Goal: Task Accomplishment & Management: Manage account settings

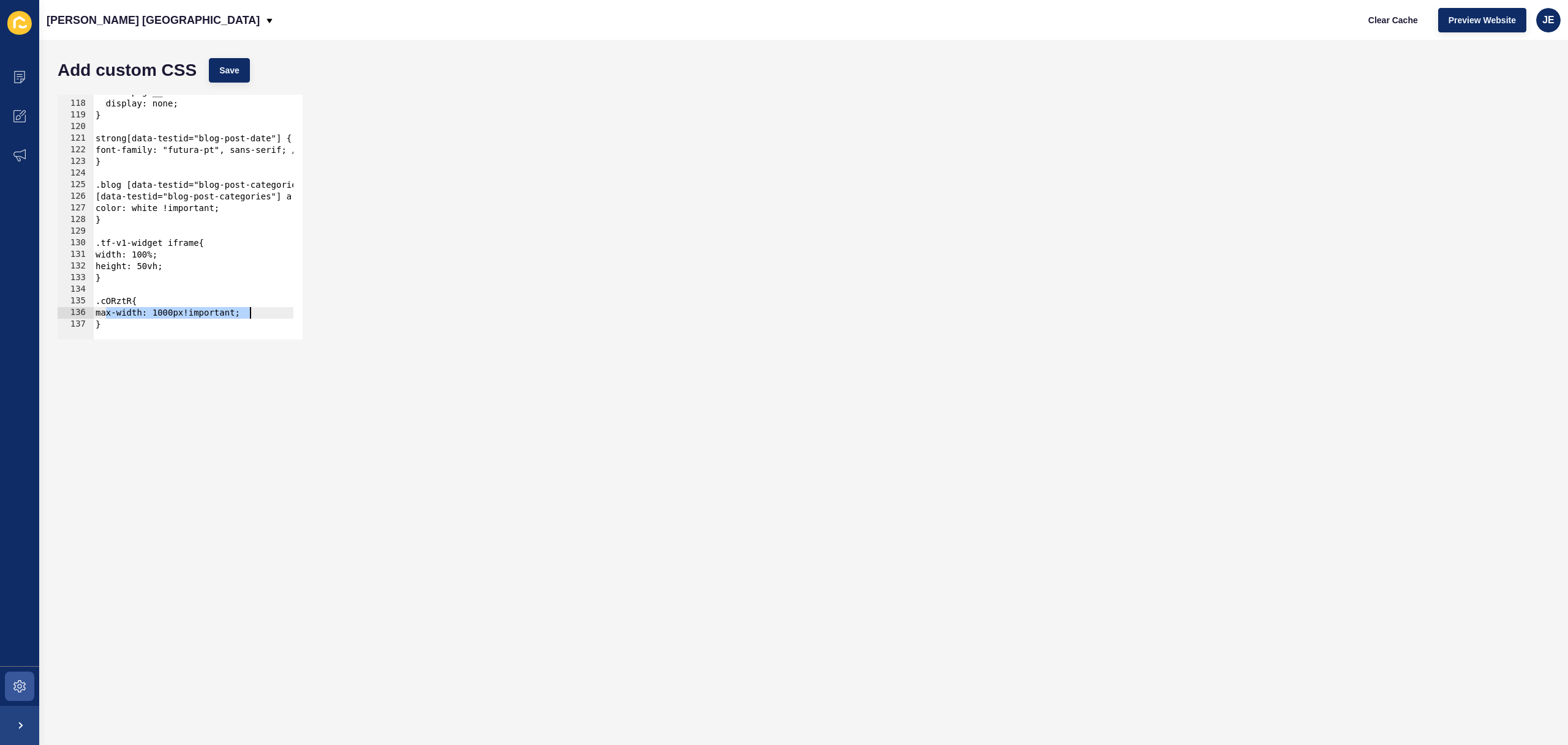
scroll to position [1357, 0]
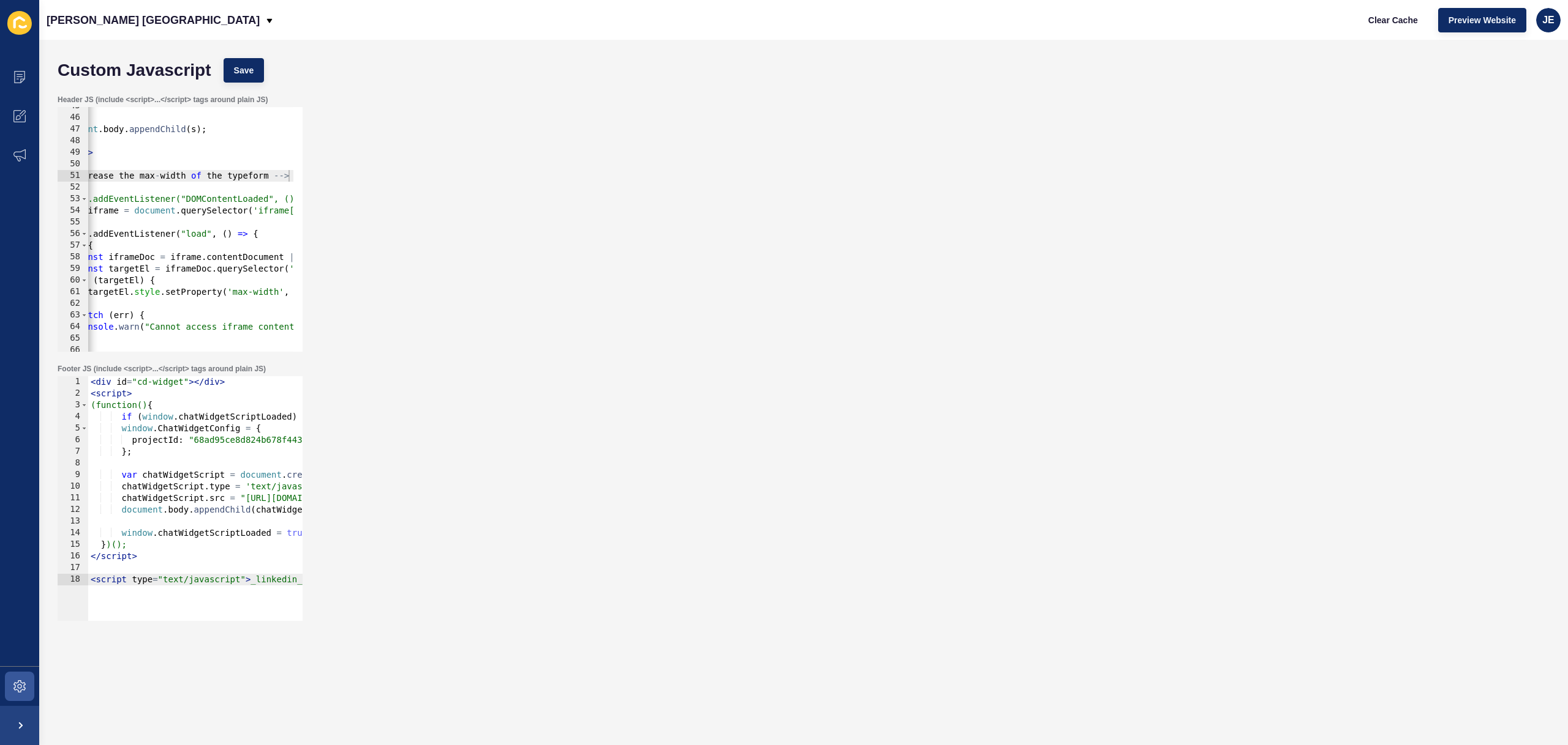
scroll to position [0, 44]
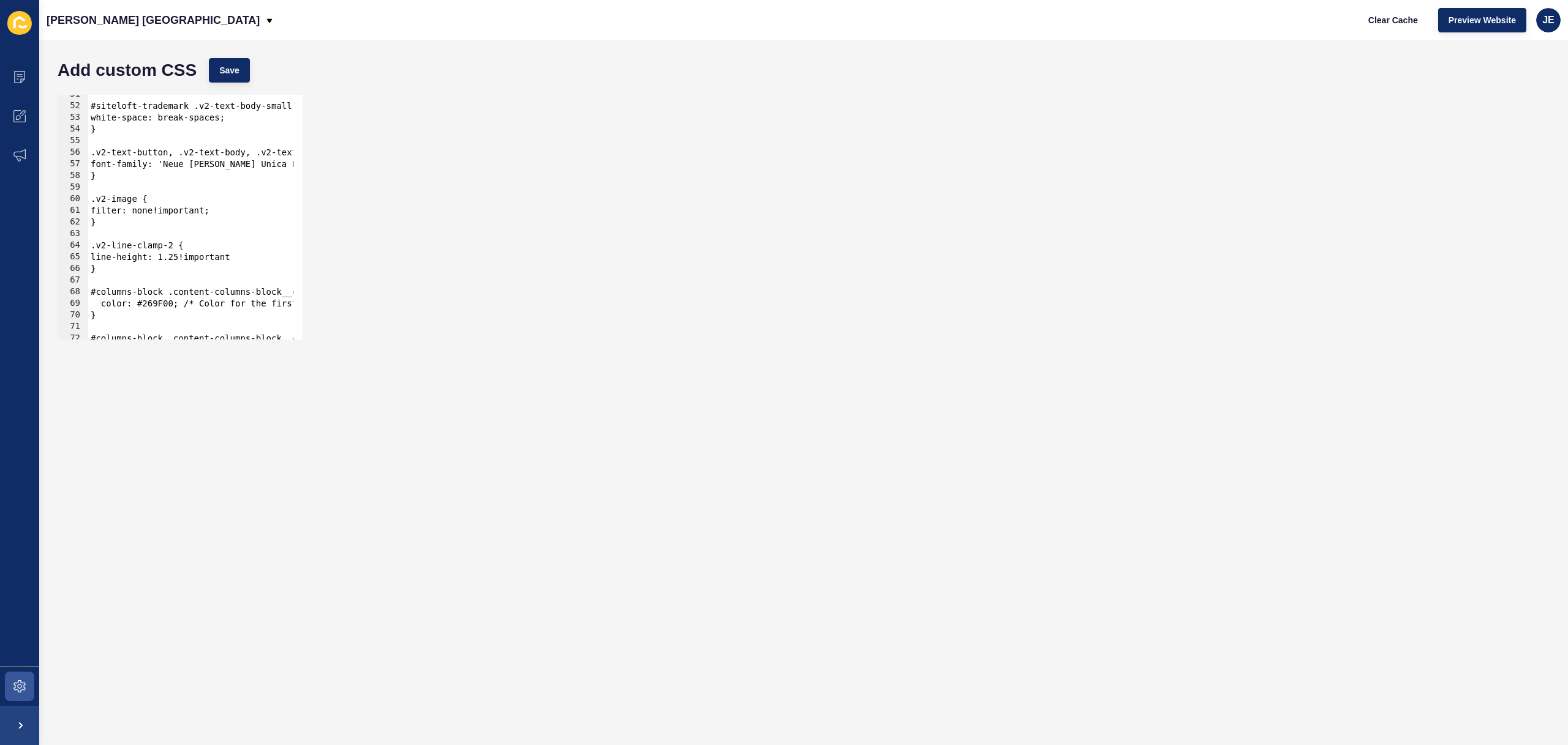
scroll to position [1357, 0]
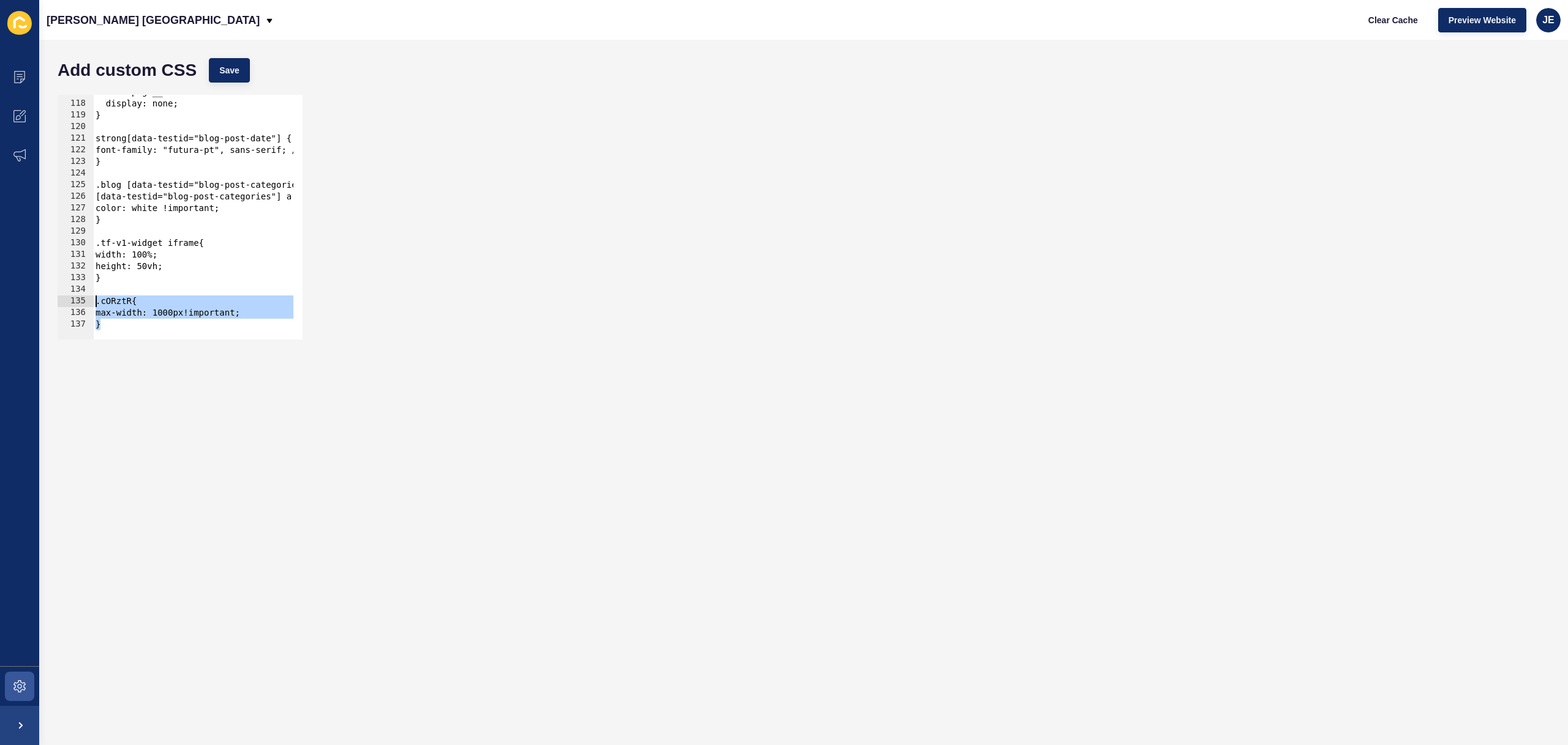
drag, startPoint x: 109, startPoint y: 326, endPoint x: 87, endPoint y: 303, distance: 31.8
click at [87, 303] on div "} 117 118 119 120 121 122 123 124 125 126 127 128 129 130 131 132 133 134 135 1…" at bounding box center [180, 218] width 245 height 244
type textarea ".cORztR{ max-width: 1000px!important;"
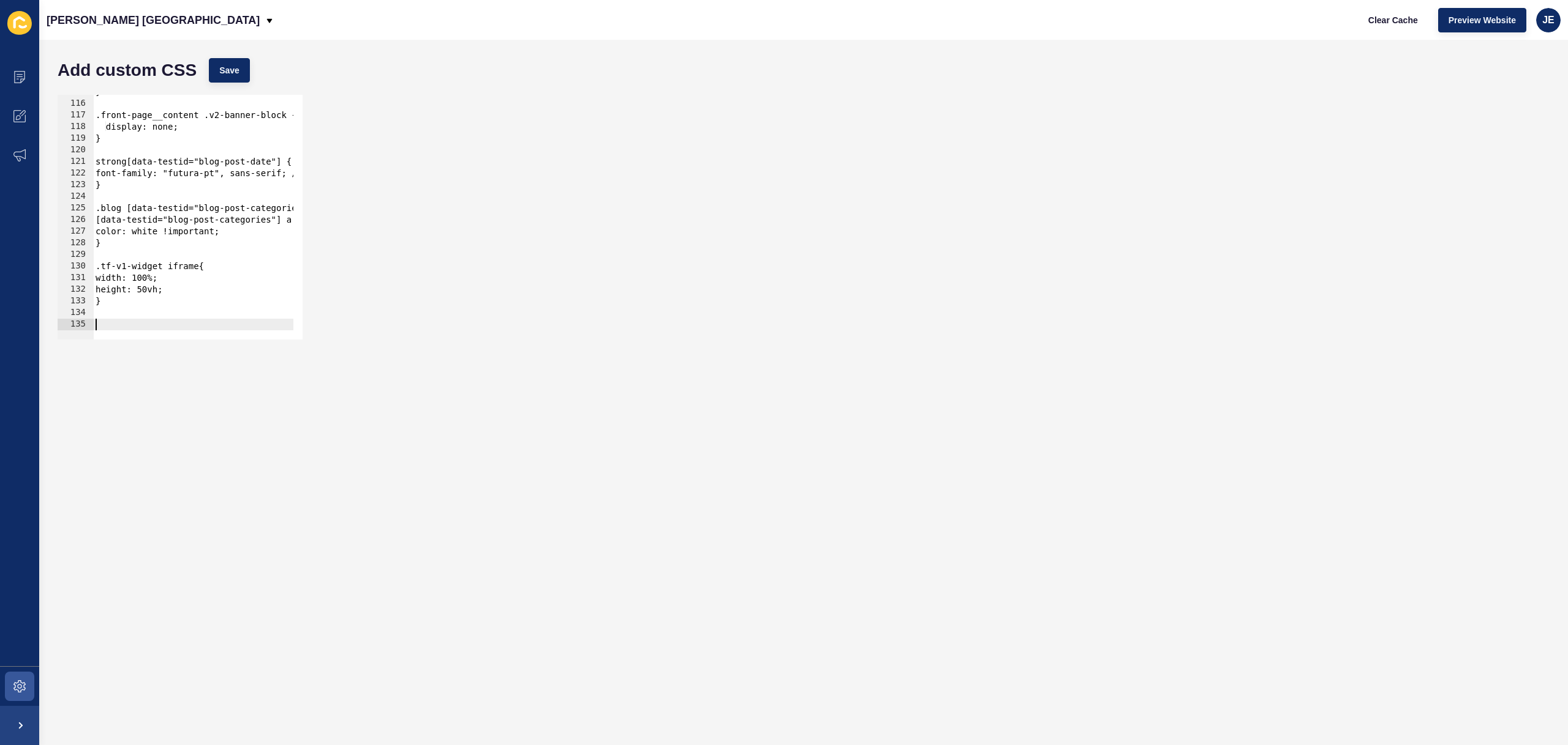
scroll to position [1323, 0]
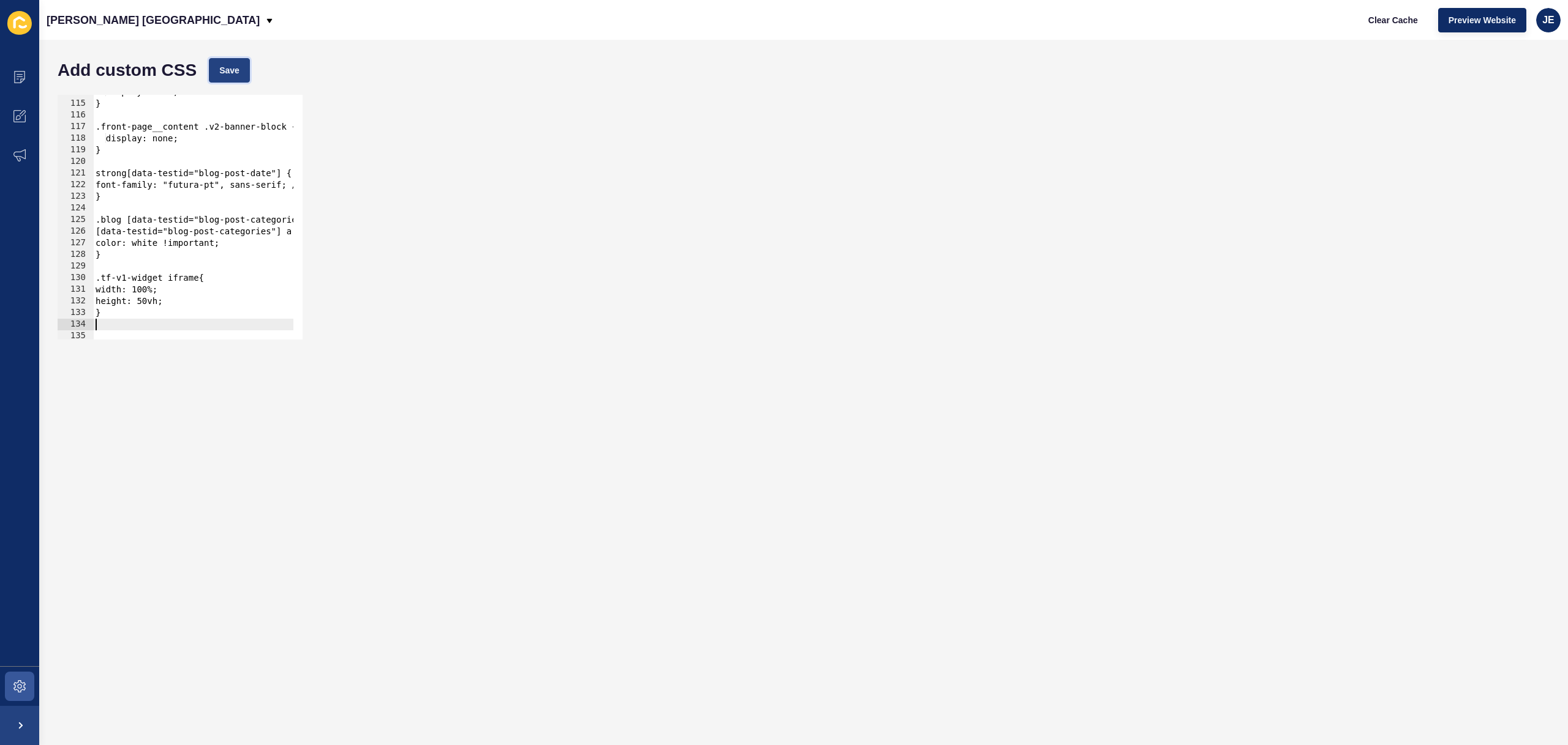
click at [242, 77] on button "Save" at bounding box center [229, 69] width 41 height 24
